Goal: Use online tool/utility: Use online tool/utility

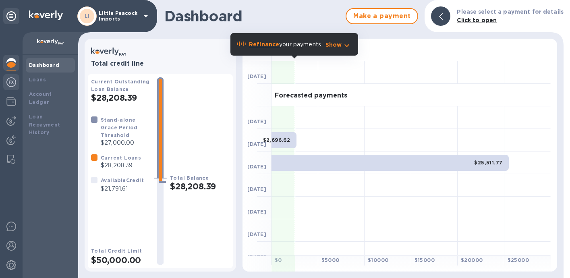
click at [12, 81] on img at bounding box center [11, 82] width 10 height 10
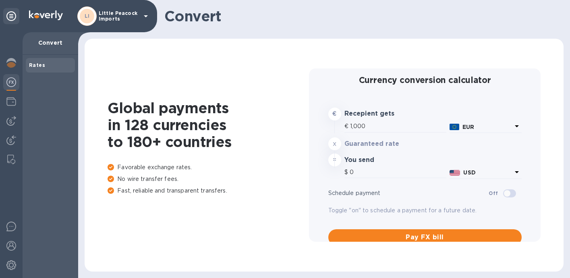
type input "1,189.48"
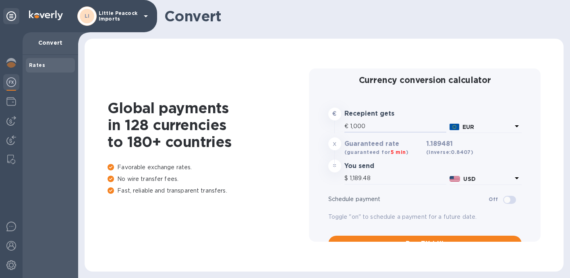
drag, startPoint x: 368, startPoint y: 125, endPoint x: 329, endPoint y: 125, distance: 38.6
click at [330, 125] on div "€ 1,000 EUR" at bounding box center [425, 127] width 196 height 17
type input "6"
type input "7.14"
type input "69"
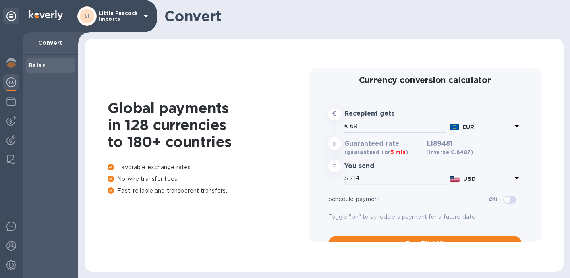
type input "82.07"
drag, startPoint x: 357, startPoint y: 126, endPoint x: 341, endPoint y: 126, distance: 16.5
click at [343, 126] on div "€ 69" at bounding box center [395, 127] width 105 height 17
type input "1"
type input "1.19"
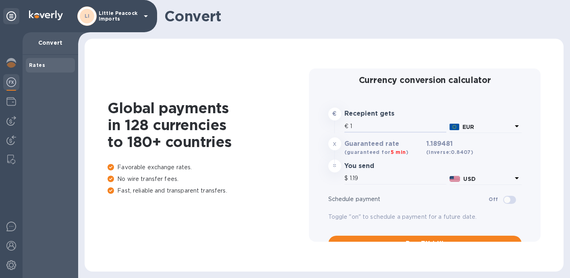
type input "10"
type input "11.89"
type input "10"
